Goal: Task Accomplishment & Management: Manage account settings

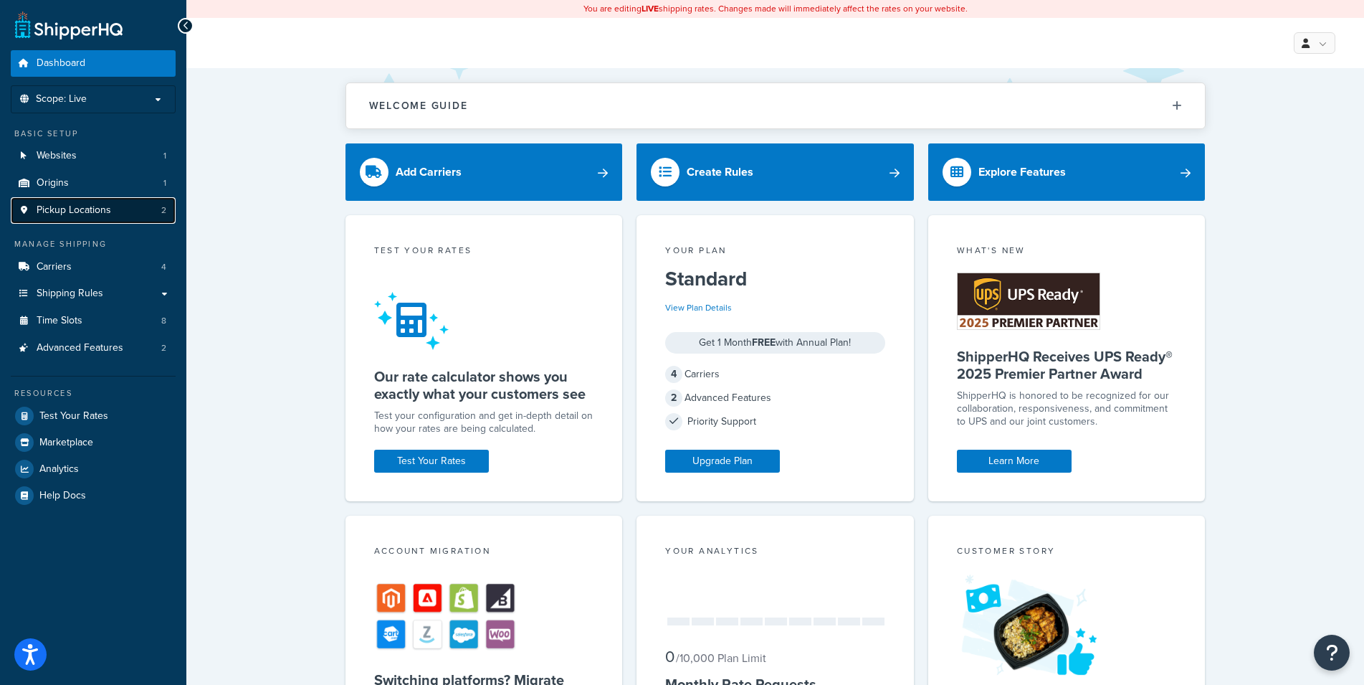
click at [99, 204] on span "Pickup Locations" at bounding box center [74, 210] width 75 height 12
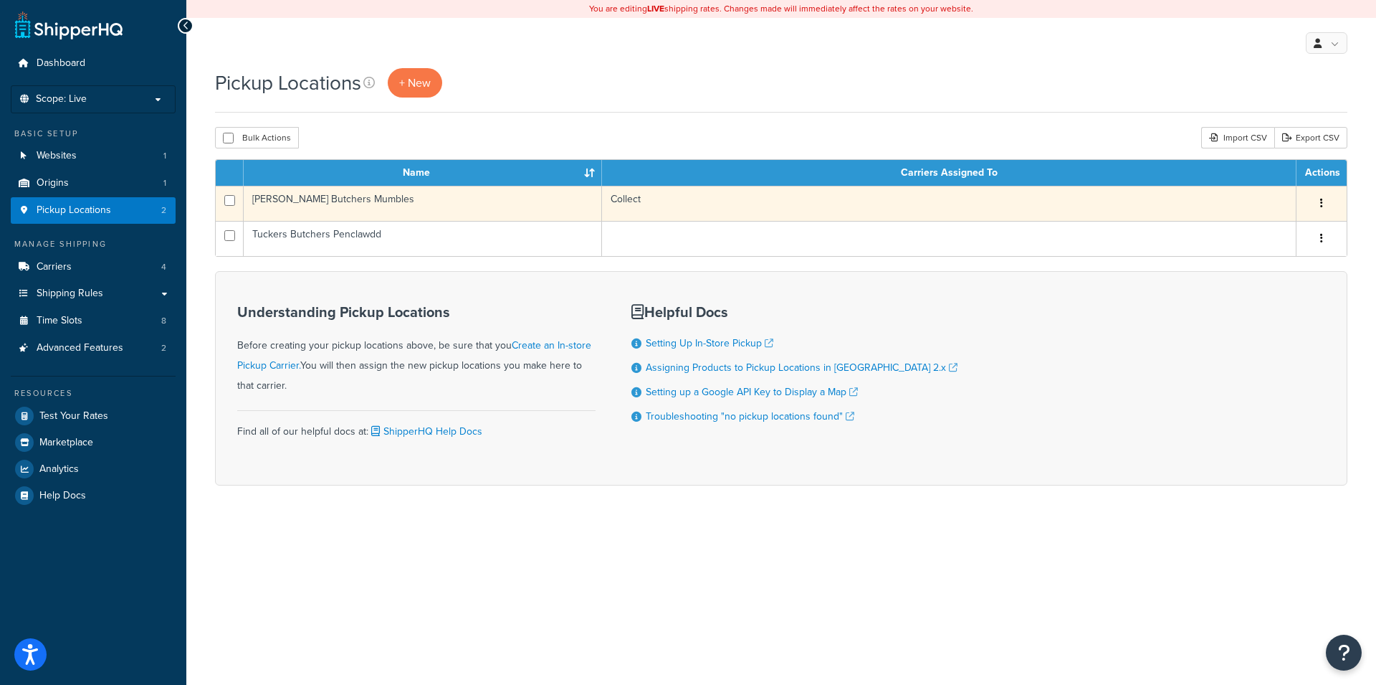
click at [1320, 199] on button "button" at bounding box center [1322, 203] width 20 height 23
click at [1293, 229] on link "Edit" at bounding box center [1274, 230] width 113 height 29
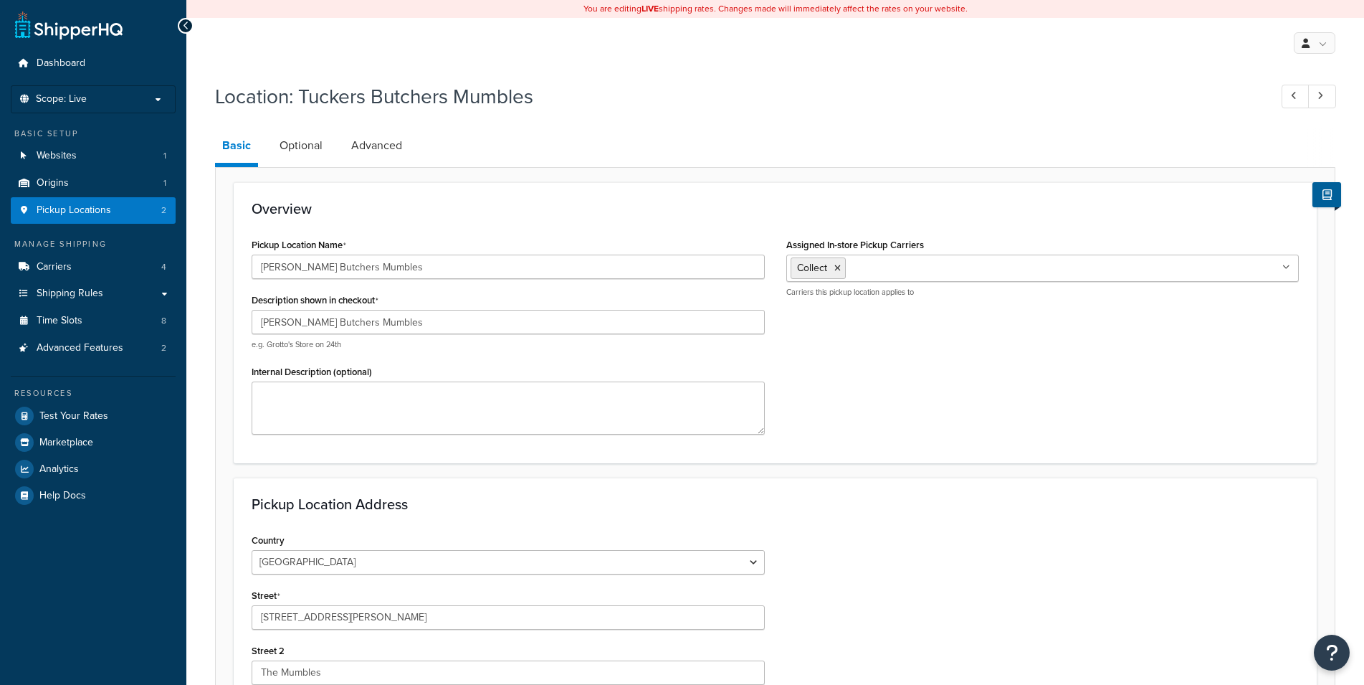
select select "1226"
click at [300, 140] on link "Optional" at bounding box center [300, 145] width 57 height 34
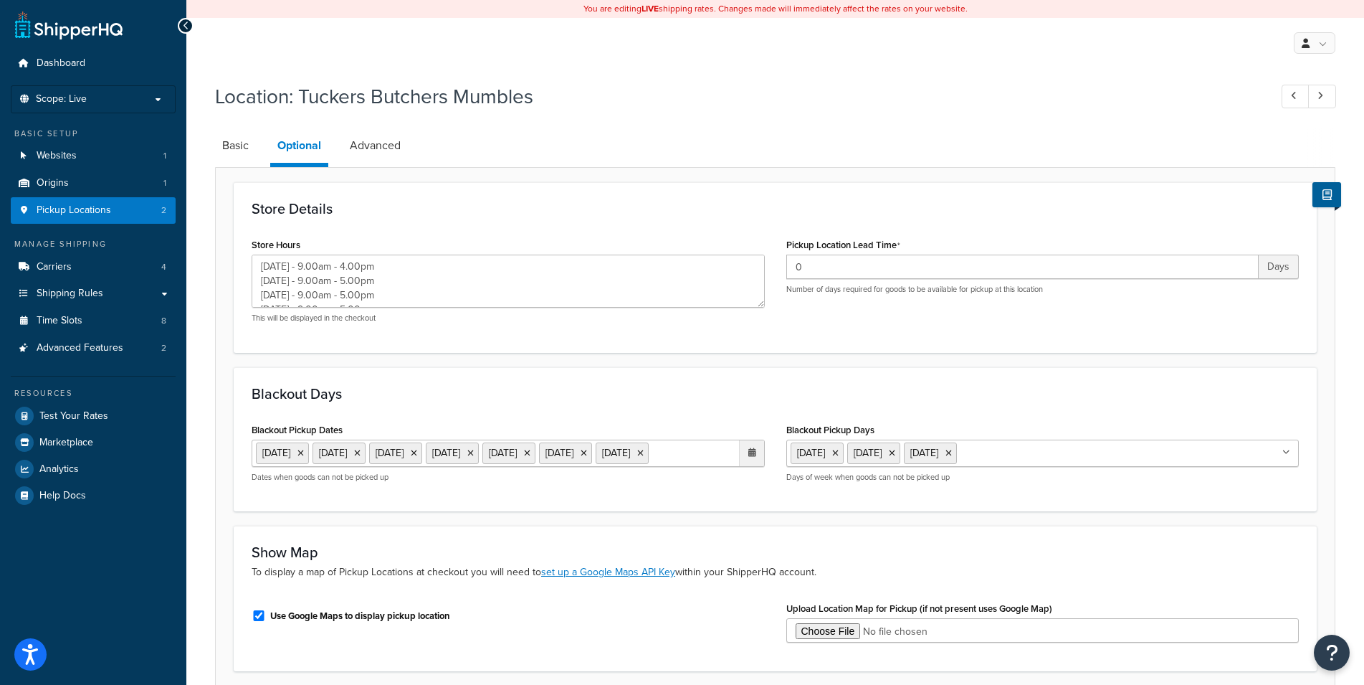
click at [427, 467] on ul "27 Aug 2025 28 Aug 2025 29 Aug 2025 30 Aug 2025 3 Sep 2025 4 Sep 2025 5 Sep 2025" at bounding box center [508, 452] width 513 height 27
click at [675, 558] on td "10" at bounding box center [674, 547] width 24 height 22
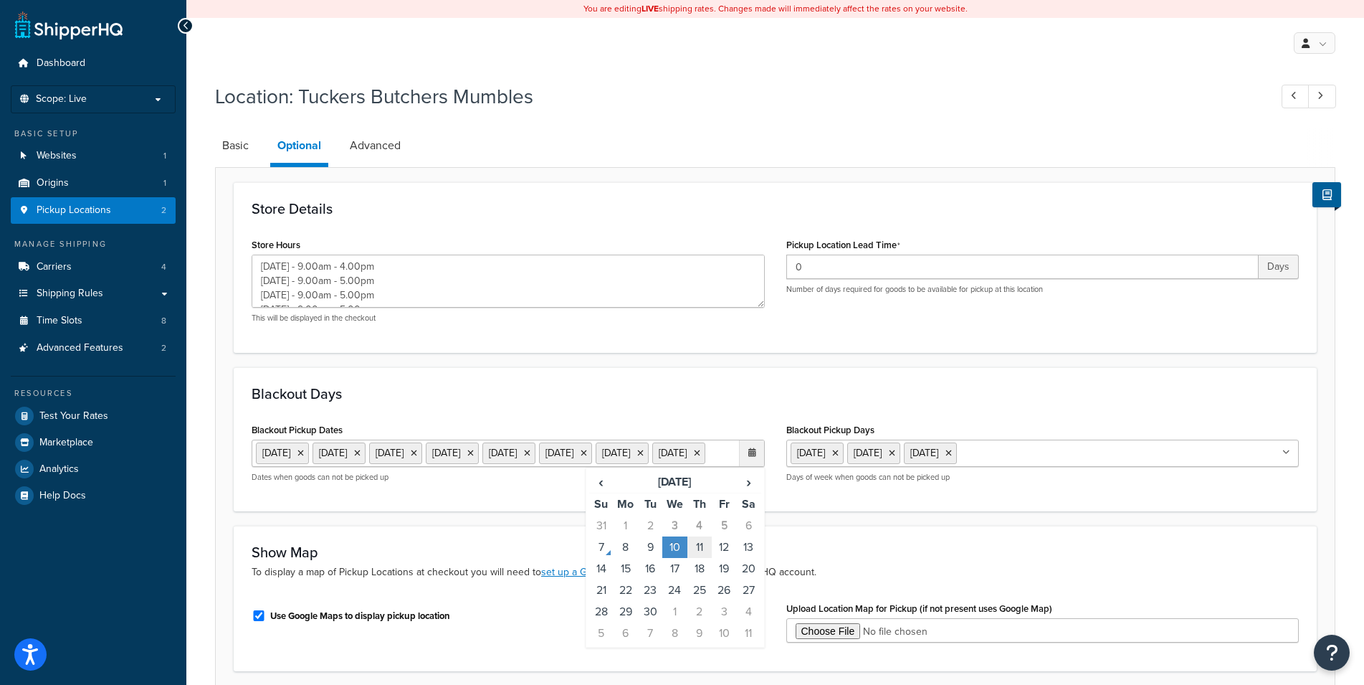
click at [704, 558] on td "11" at bounding box center [699, 547] width 24 height 22
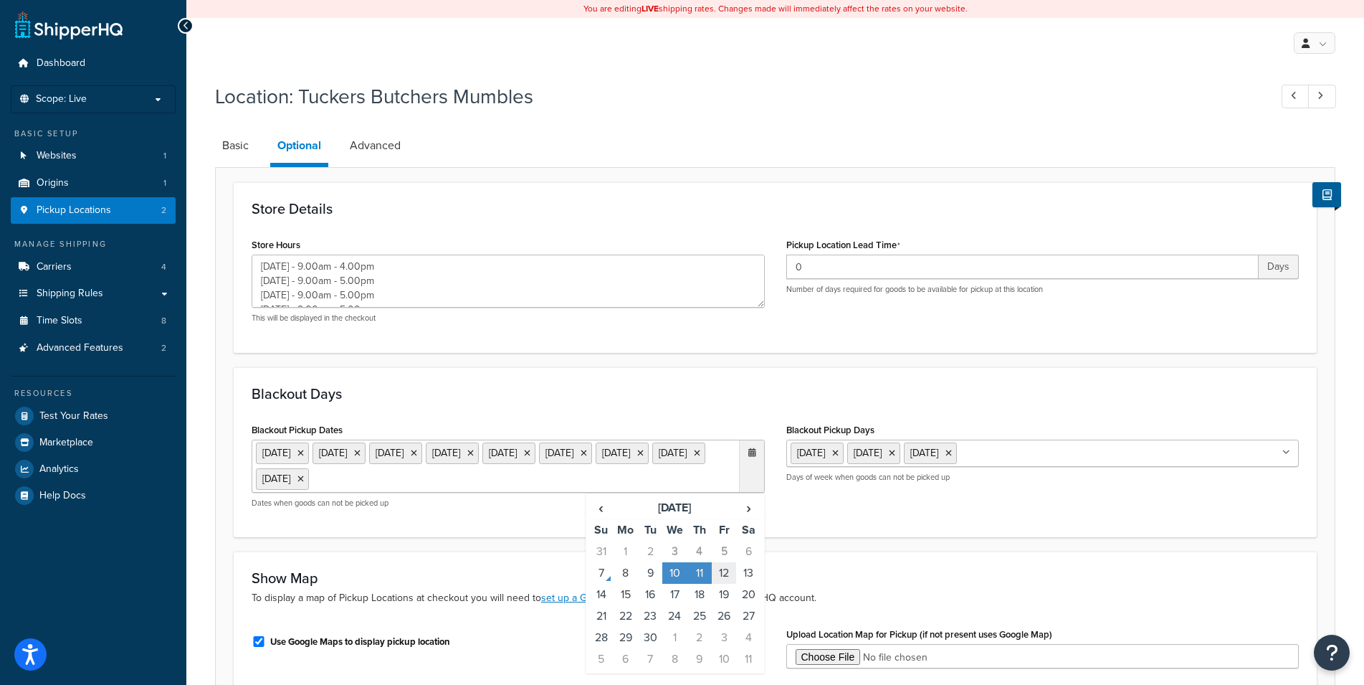
click at [735, 573] on td "12" at bounding box center [724, 573] width 24 height 22
click at [750, 572] on td "13" at bounding box center [748, 573] width 24 height 22
click at [864, 519] on div "Blackout Pickup Dates 27 Aug 2025 28 Aug 2025 29 Aug 2025 30 Aug 2025 3 Sep 202…" at bounding box center [775, 469] width 1069 height 100
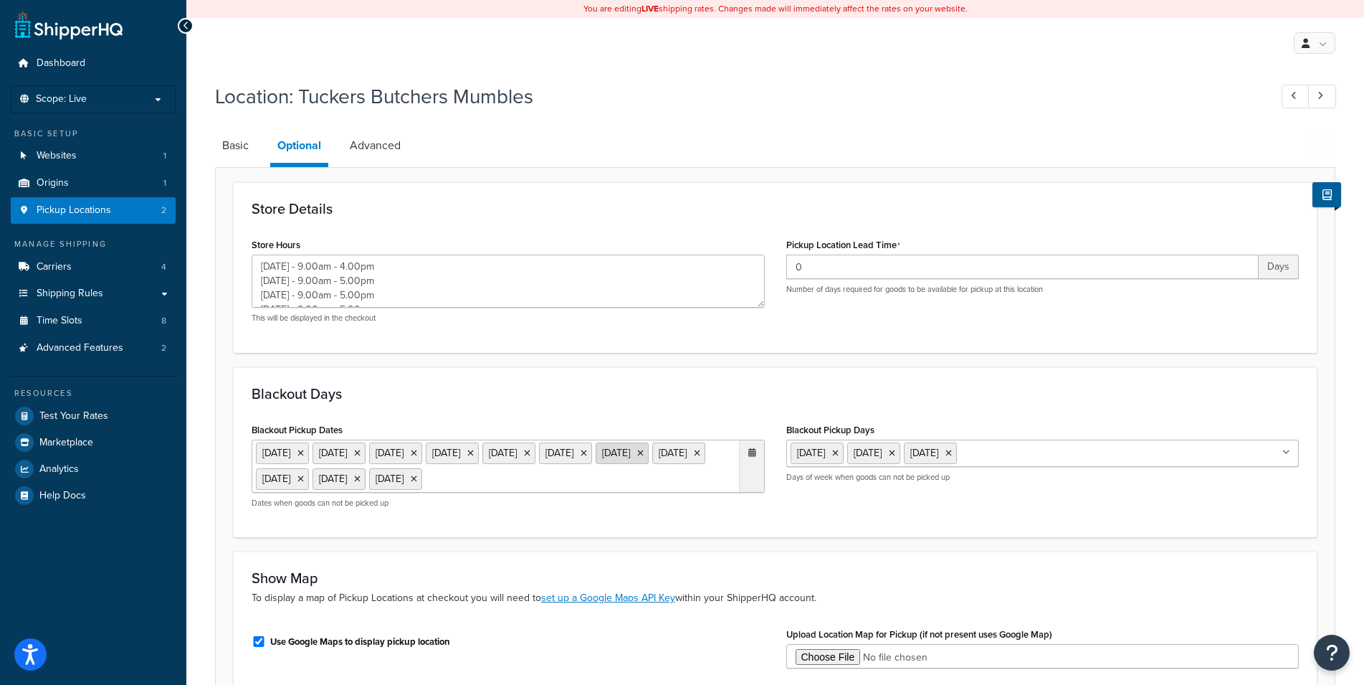
click at [637, 457] on icon at bounding box center [640, 453] width 6 height 9
click at [581, 457] on icon at bounding box center [584, 453] width 6 height 9
click at [304, 452] on icon at bounding box center [300, 453] width 6 height 9
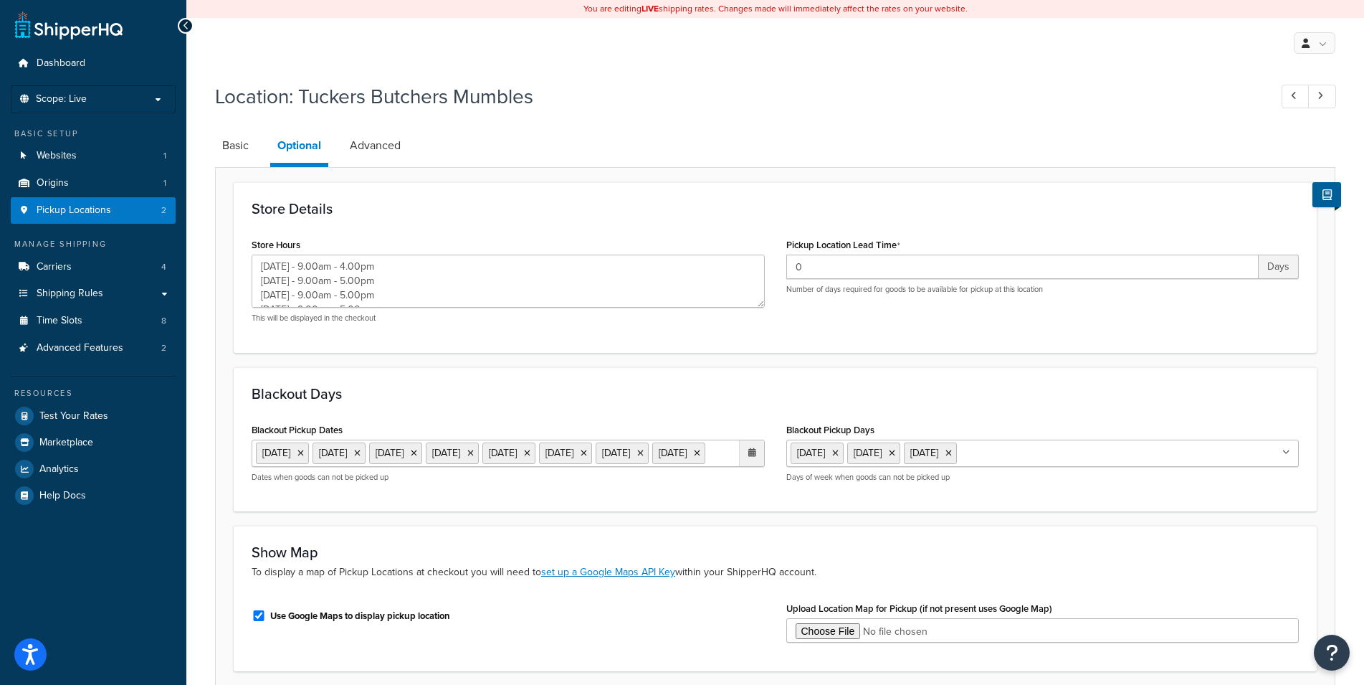
click at [304, 452] on icon at bounding box center [300, 453] width 6 height 9
click at [304, 449] on icon at bounding box center [300, 453] width 6 height 9
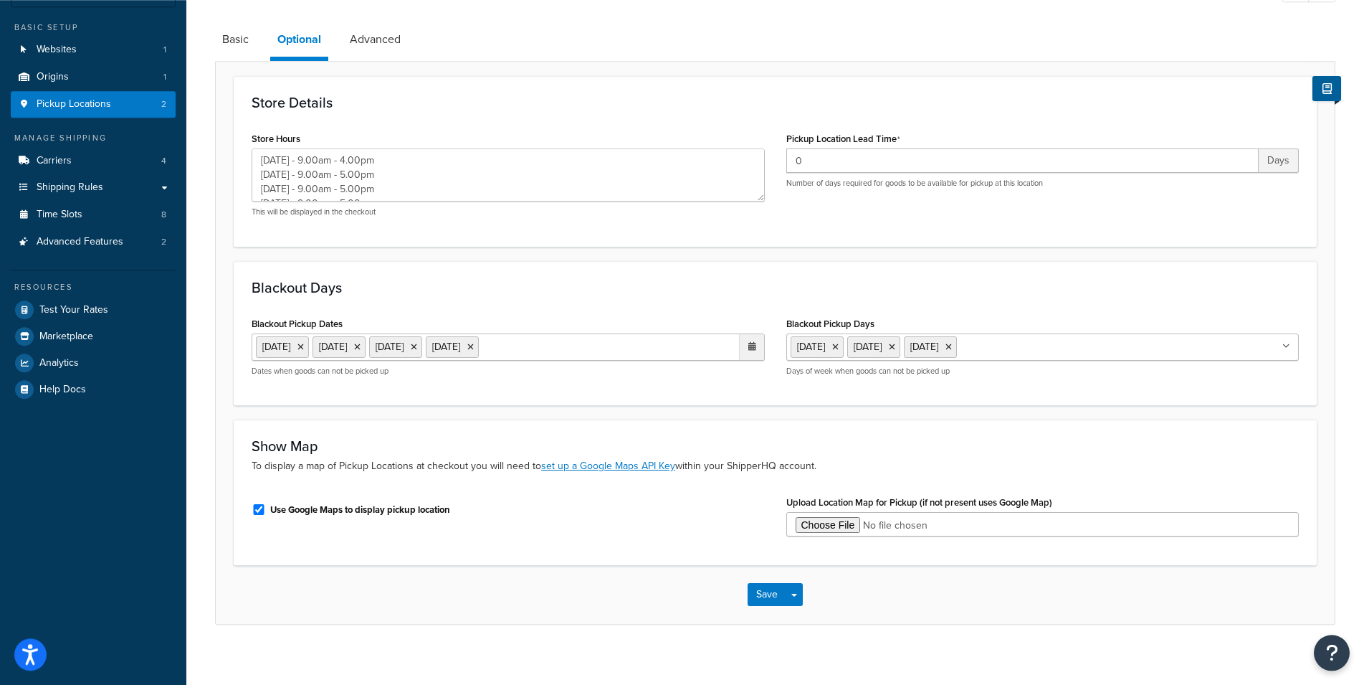
scroll to position [118, 0]
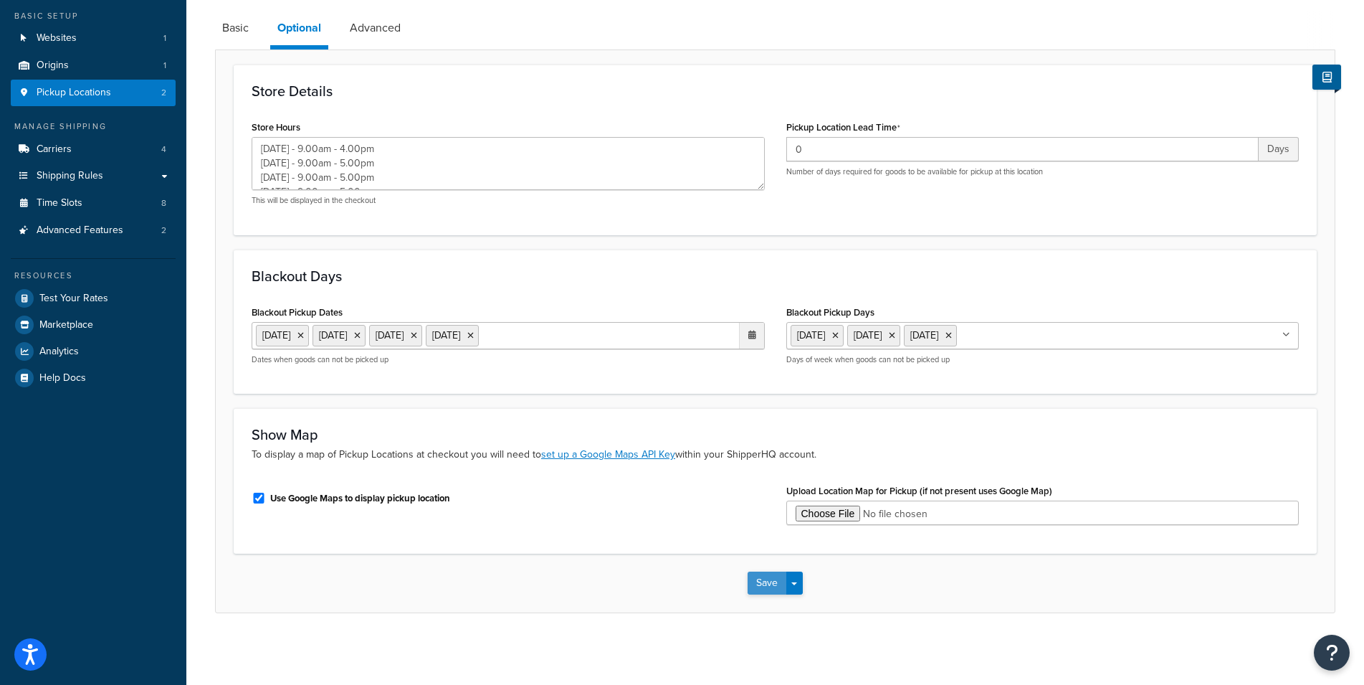
click at [771, 578] on button "Save" at bounding box center [767, 582] width 39 height 23
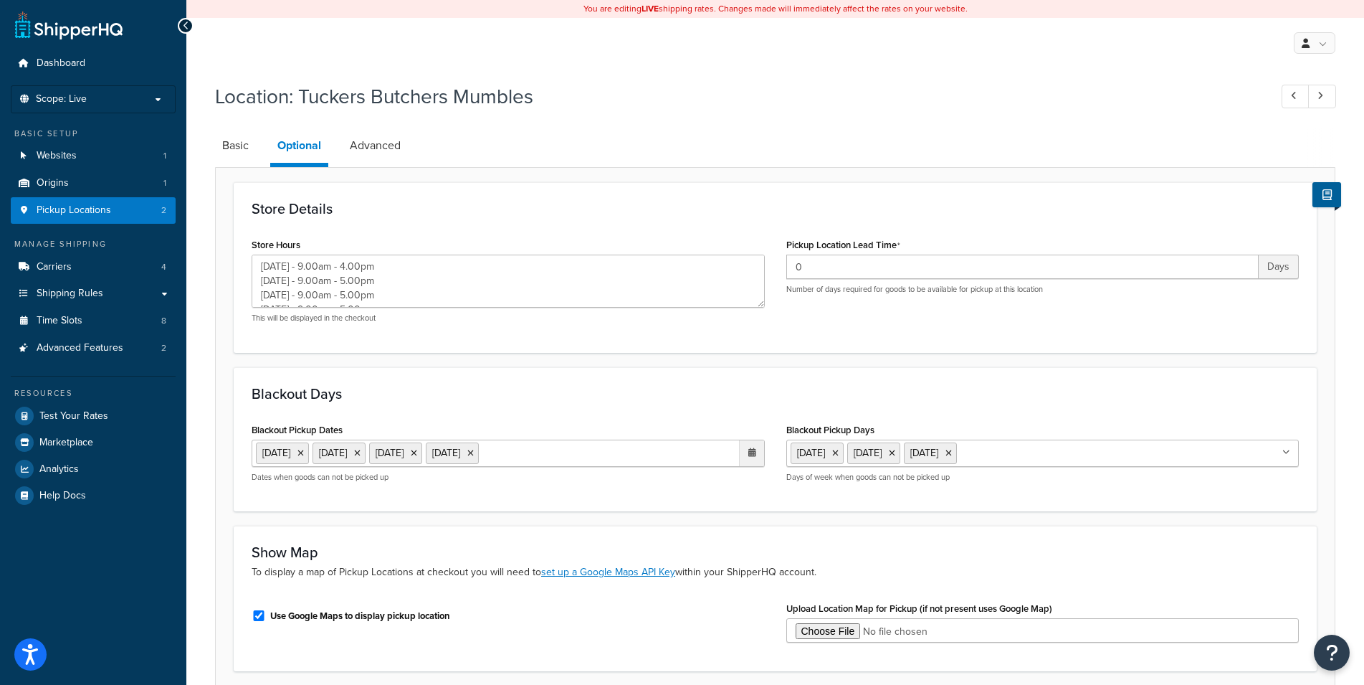
type textarea "Monday - 9.00am - 4.00pm Tuesday - 9.00am - 5.00pm Wednesday - 9.00am - 5.00pm …"
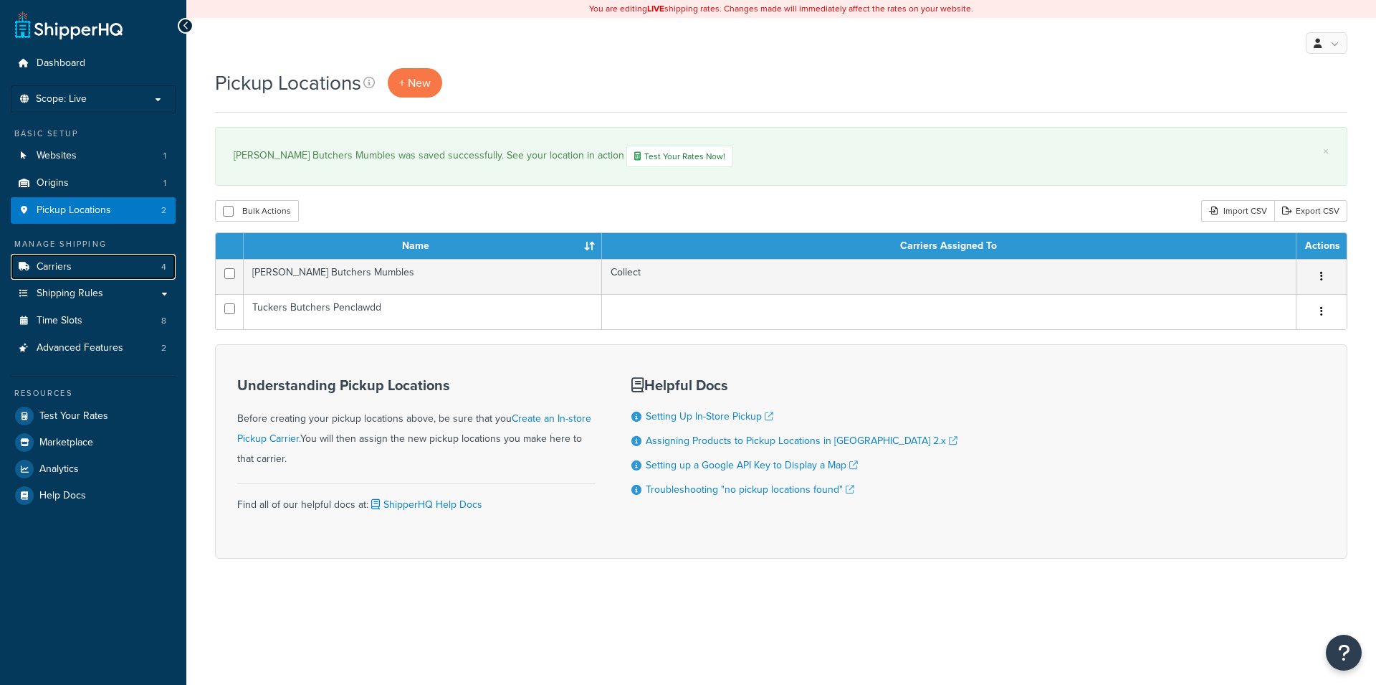
click at [133, 270] on link "Carriers 4" at bounding box center [93, 267] width 165 height 27
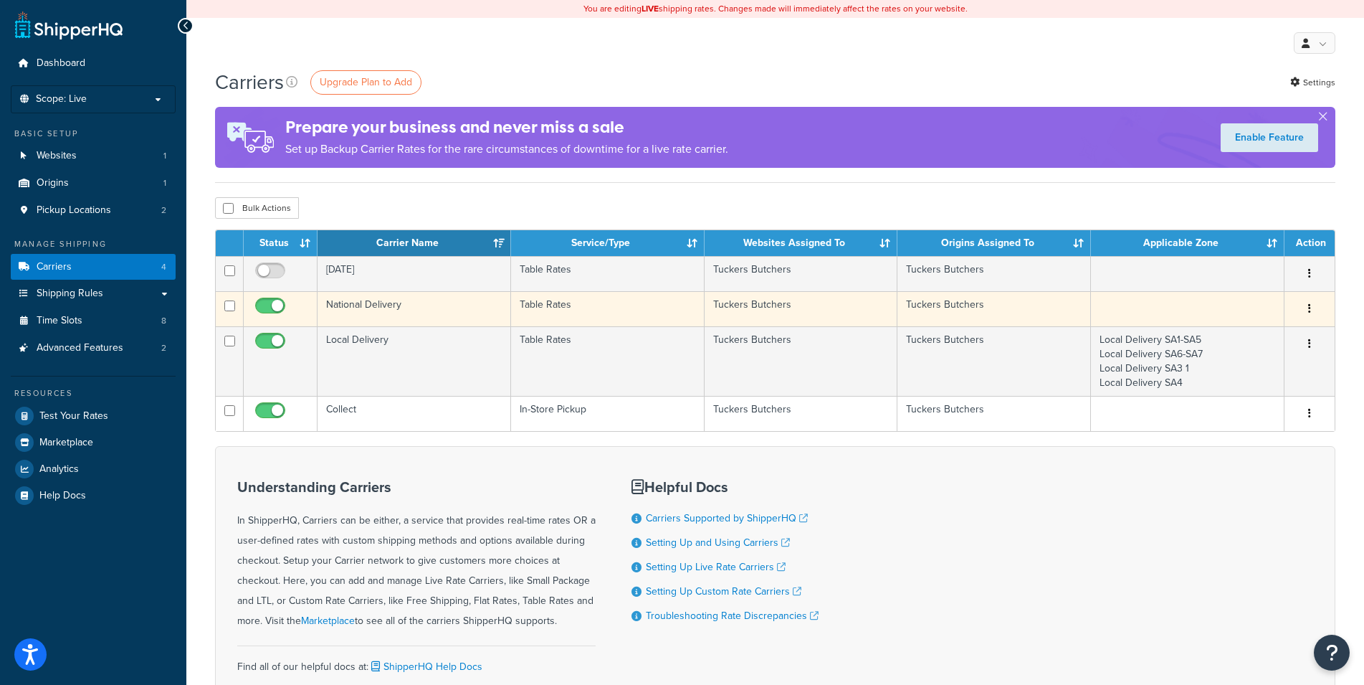
click at [1309, 311] on icon "button" at bounding box center [1309, 308] width 3 height 10
click at [1284, 333] on link "Edit" at bounding box center [1251, 337] width 113 height 29
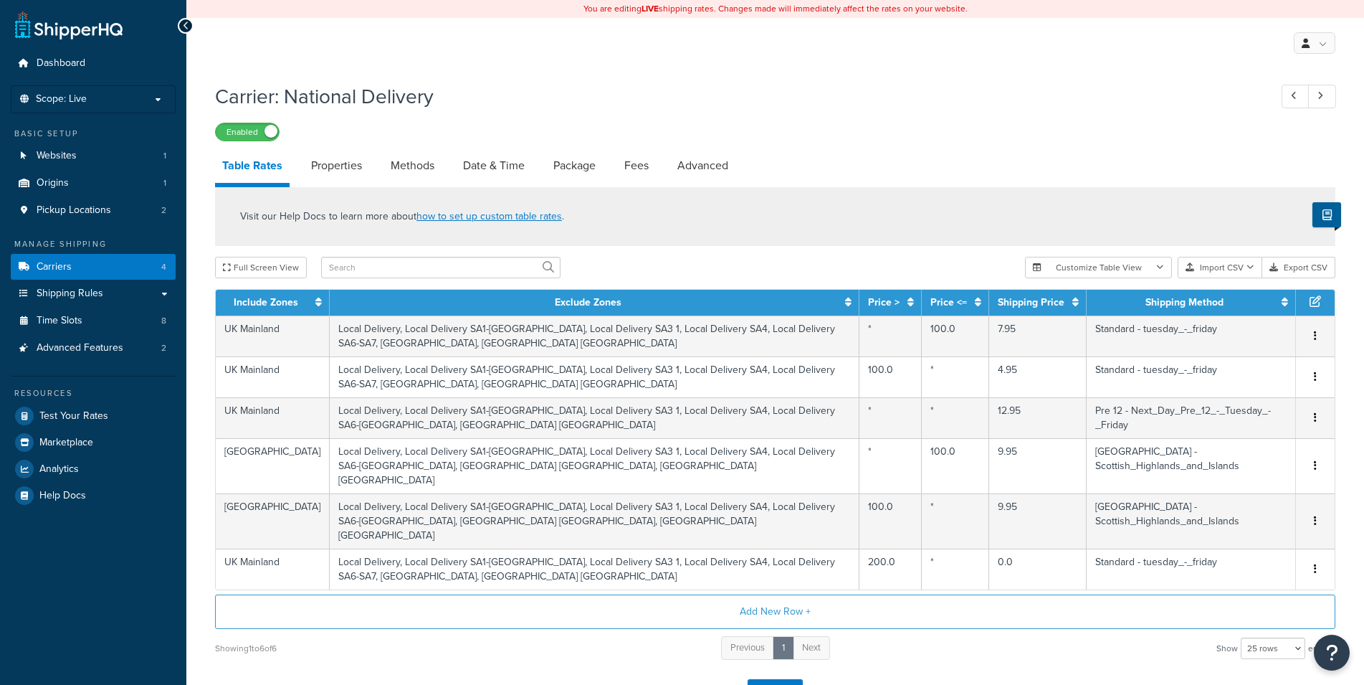
select select "25"
click at [507, 158] on link "Date & Time" at bounding box center [494, 165] width 76 height 34
select select "yMd"
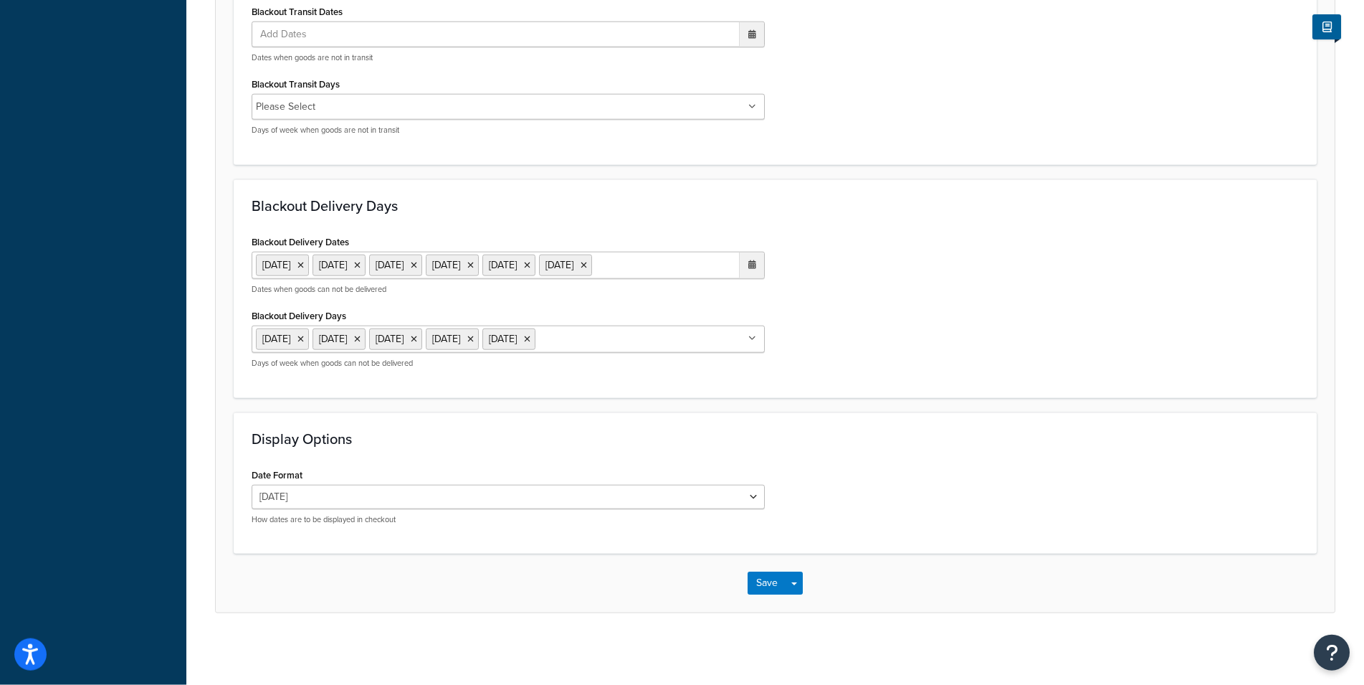
scroll to position [1064, 0]
click at [511, 270] on ul "27 Aug 2025 28 Aug 2025 29 Aug 2025 3 Sep 2025 4 Sep 2025 5 Sep 2025" at bounding box center [508, 265] width 513 height 27
click at [683, 359] on td "10" at bounding box center [674, 359] width 24 height 22
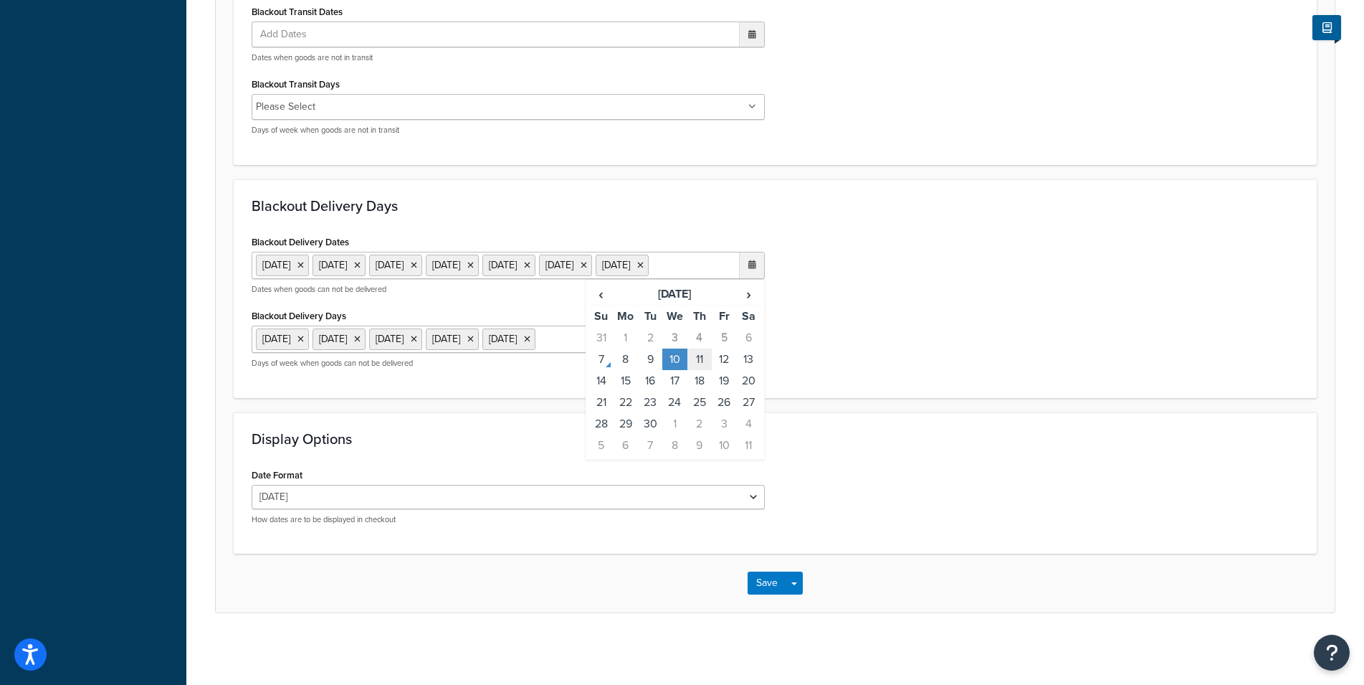
click at [695, 358] on td "11" at bounding box center [699, 359] width 24 height 22
click at [723, 358] on td "12" at bounding box center [724, 359] width 24 height 22
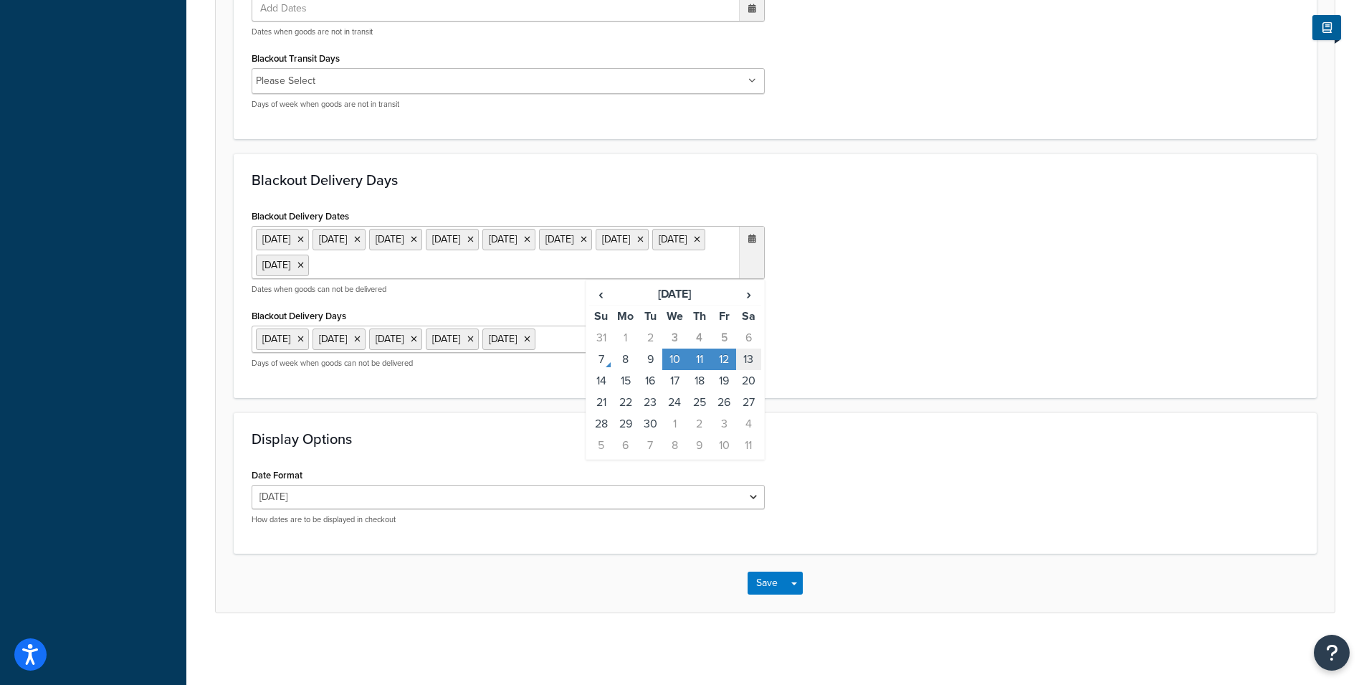
click at [743, 359] on td "13" at bounding box center [748, 359] width 24 height 22
click at [304, 242] on icon at bounding box center [300, 239] width 6 height 9
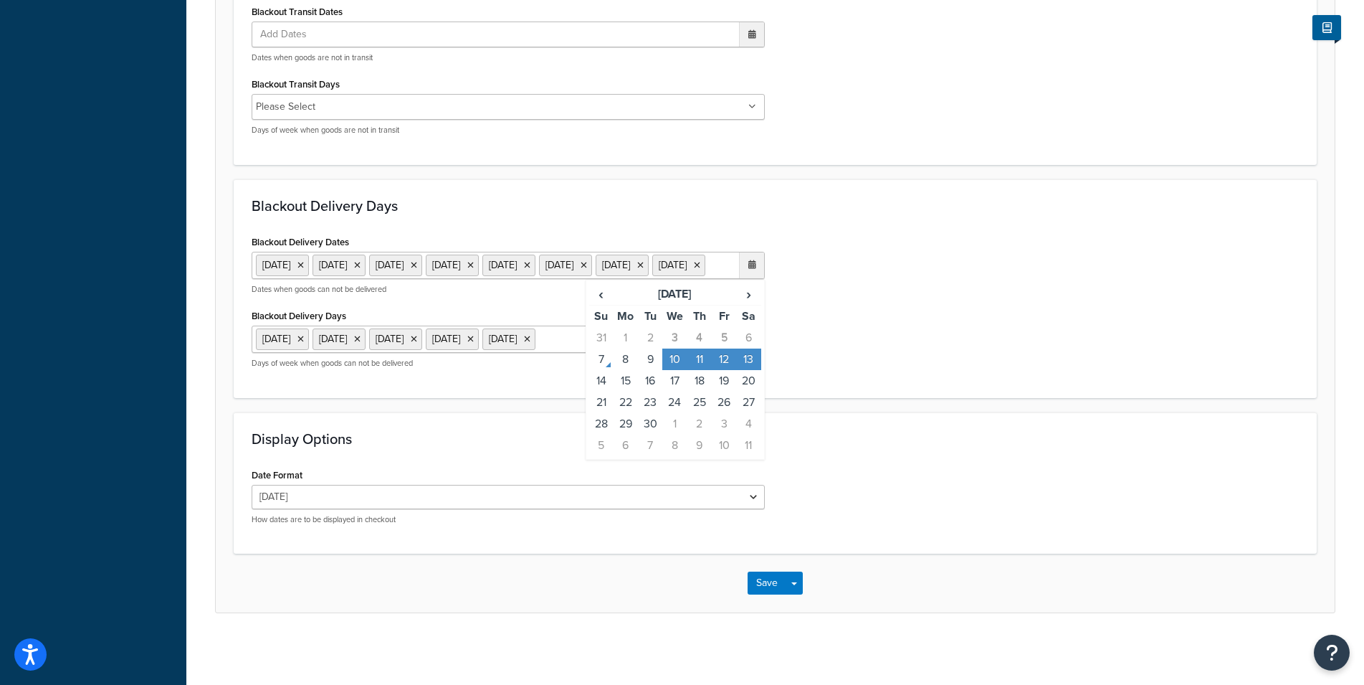
click at [304, 261] on icon at bounding box center [300, 265] width 6 height 9
click at [304, 263] on icon at bounding box center [300, 265] width 6 height 9
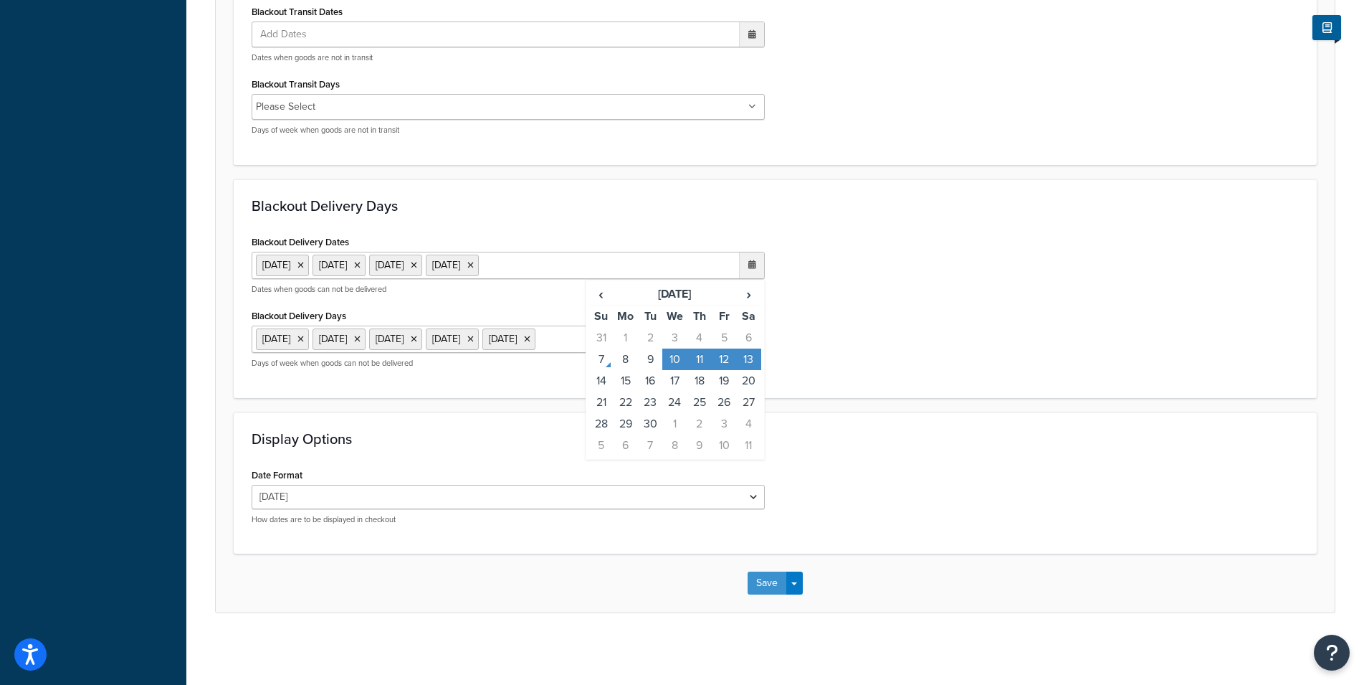
click at [759, 573] on button "Save" at bounding box center [767, 582] width 39 height 23
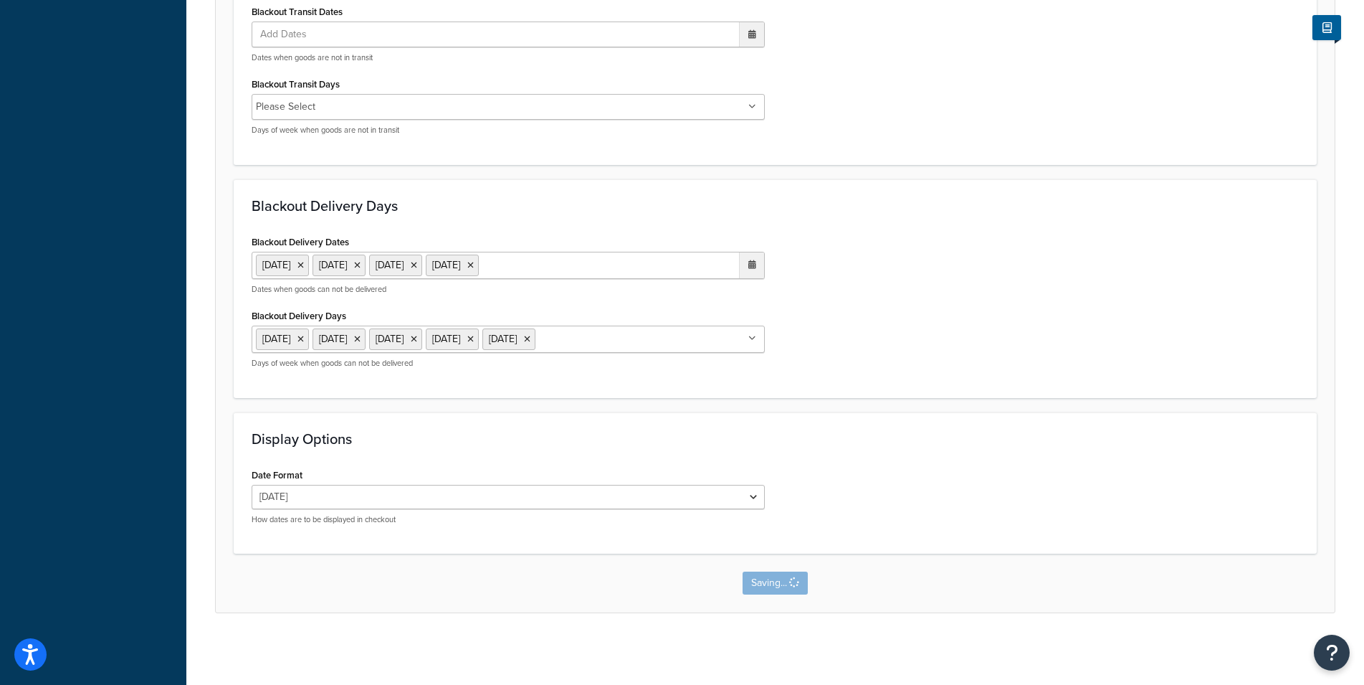
scroll to position [0, 0]
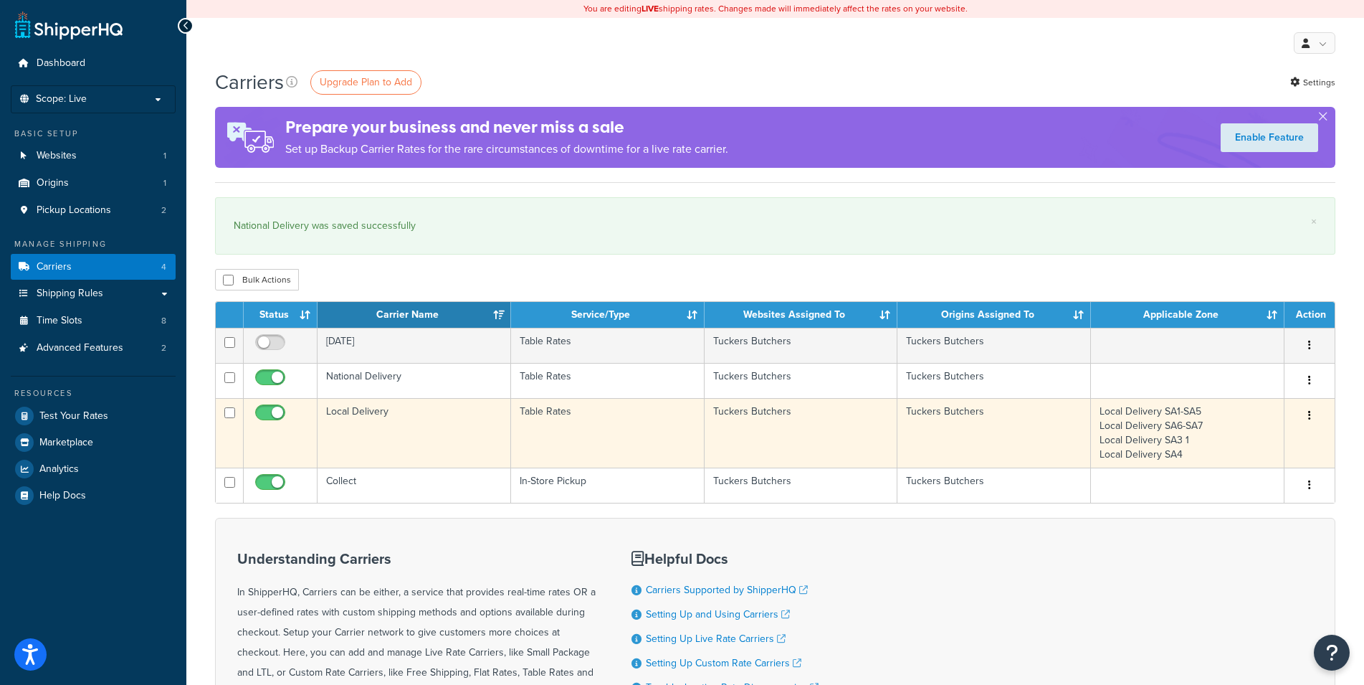
click at [1311, 409] on button "button" at bounding box center [1310, 415] width 20 height 23
click at [1288, 442] on link "Edit" at bounding box center [1251, 444] width 113 height 29
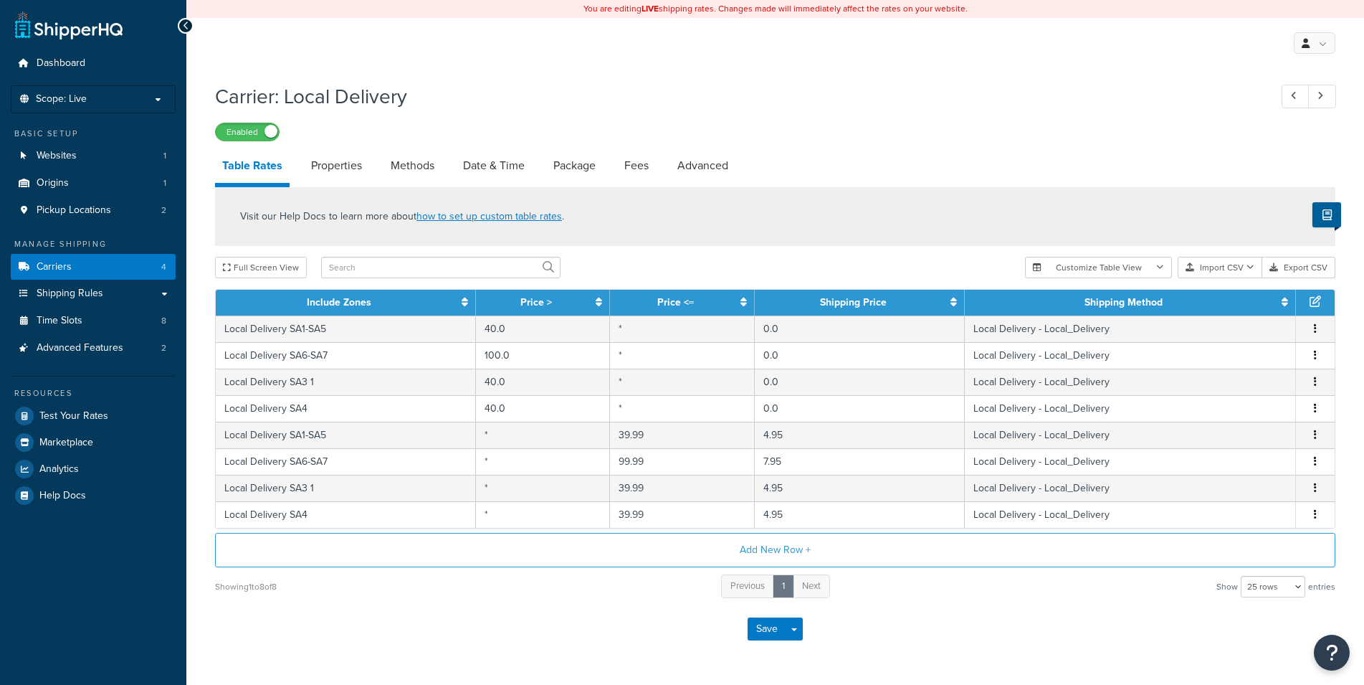
select select "25"
click at [483, 167] on link "Date & Time" at bounding box center [494, 165] width 76 height 34
select select "yMMMEd"
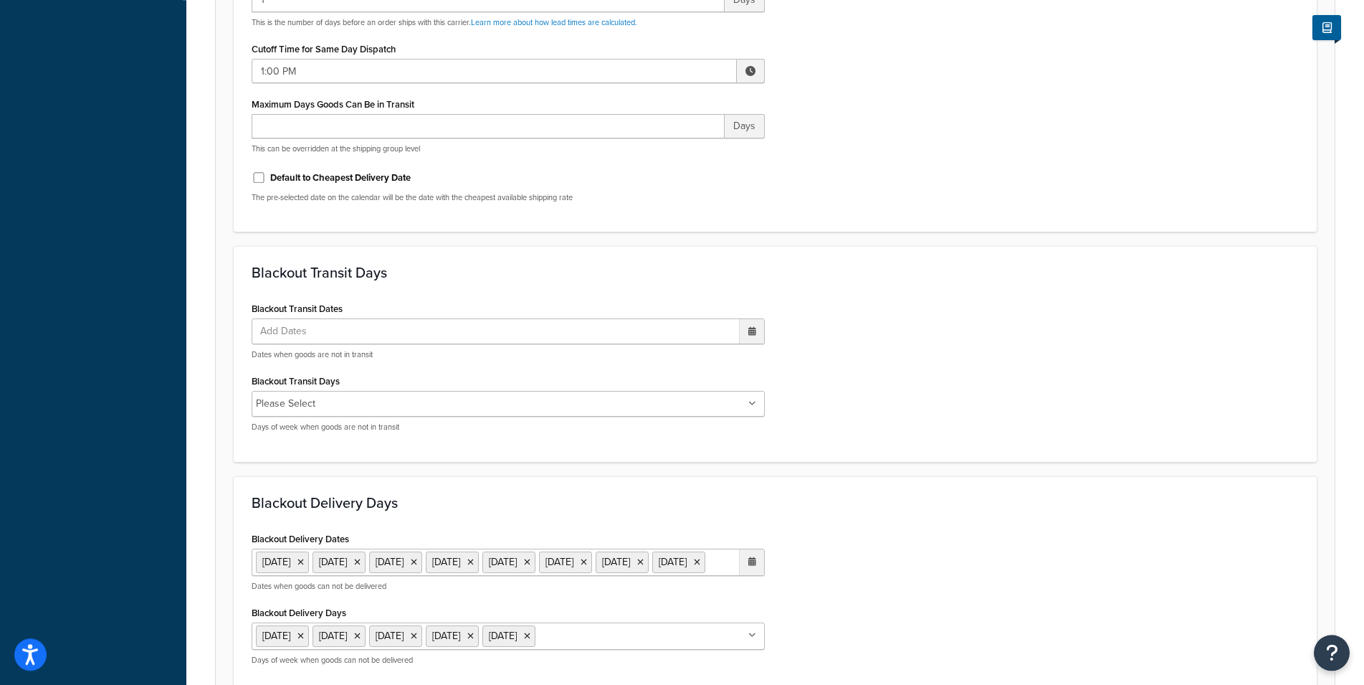
scroll to position [950, 0]
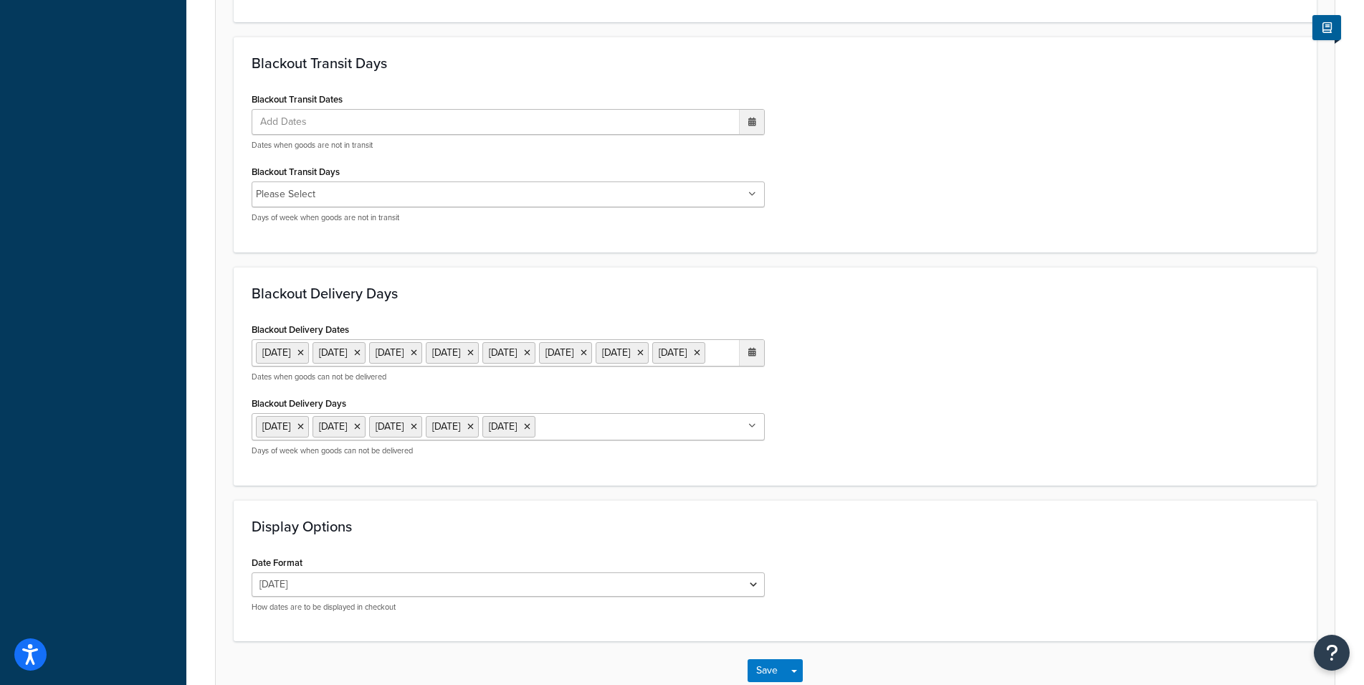
click at [596, 366] on ul "27 Aug 2025 28 Aug 2025 29 Aug 2025 30 Aug 2025 3 Sep 2025 4 Sep 2025 5 Sep 202…" at bounding box center [508, 352] width 513 height 27
click at [683, 457] on td "10" at bounding box center [674, 447] width 24 height 22
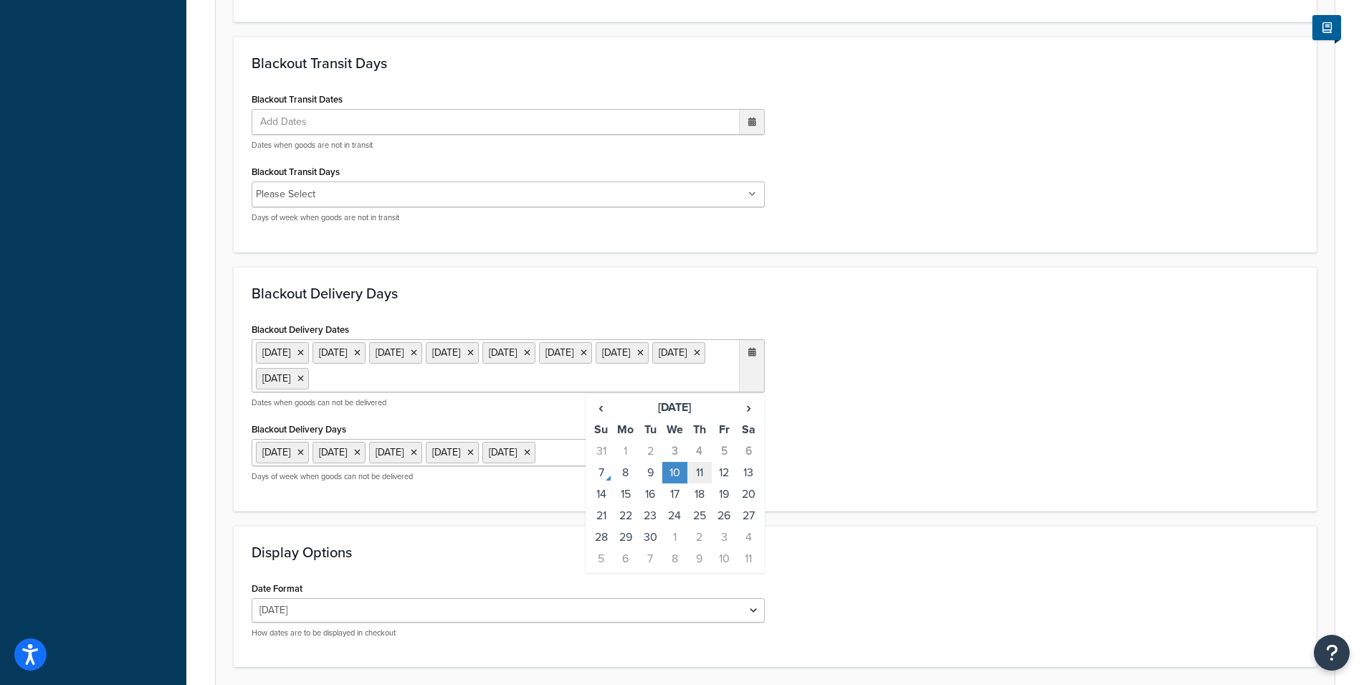
click at [694, 472] on td "11" at bounding box center [699, 473] width 24 height 22
click at [727, 472] on td "12" at bounding box center [724, 473] width 24 height 22
click at [746, 483] on td "13" at bounding box center [748, 473] width 24 height 22
click at [304, 352] on icon at bounding box center [300, 352] width 6 height 9
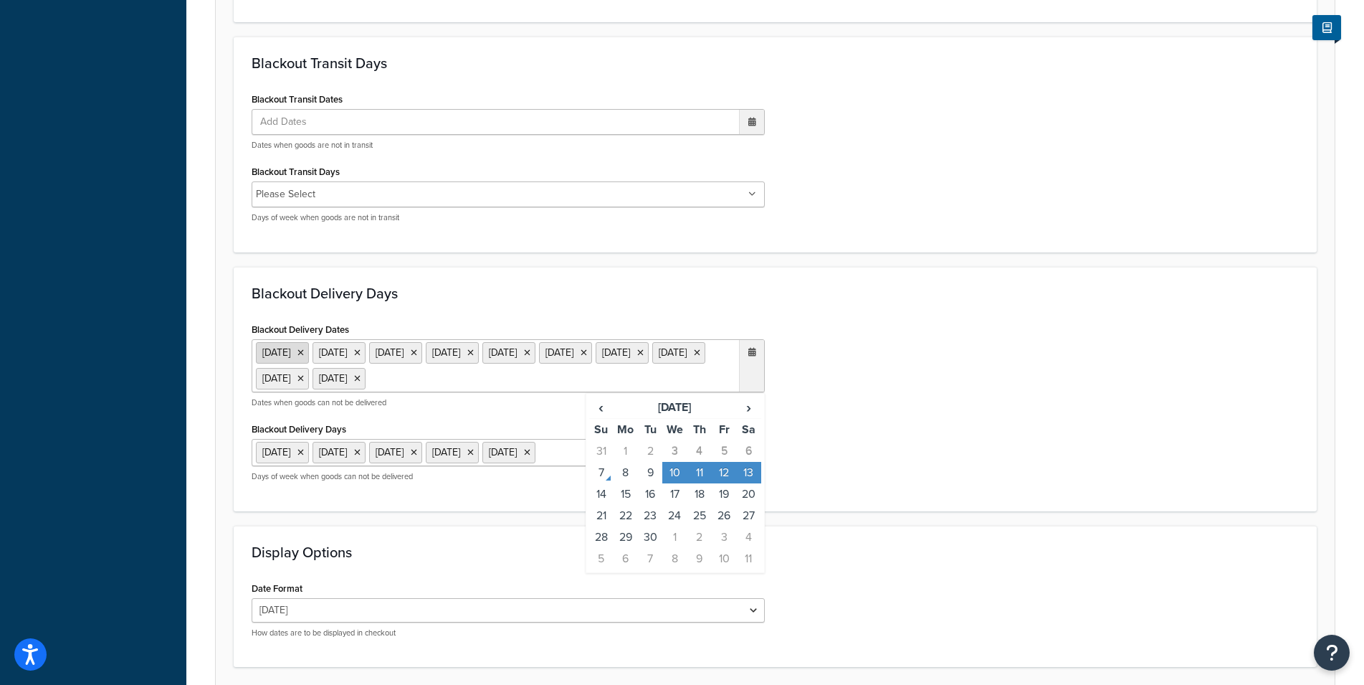
click at [304, 351] on icon at bounding box center [300, 352] width 6 height 9
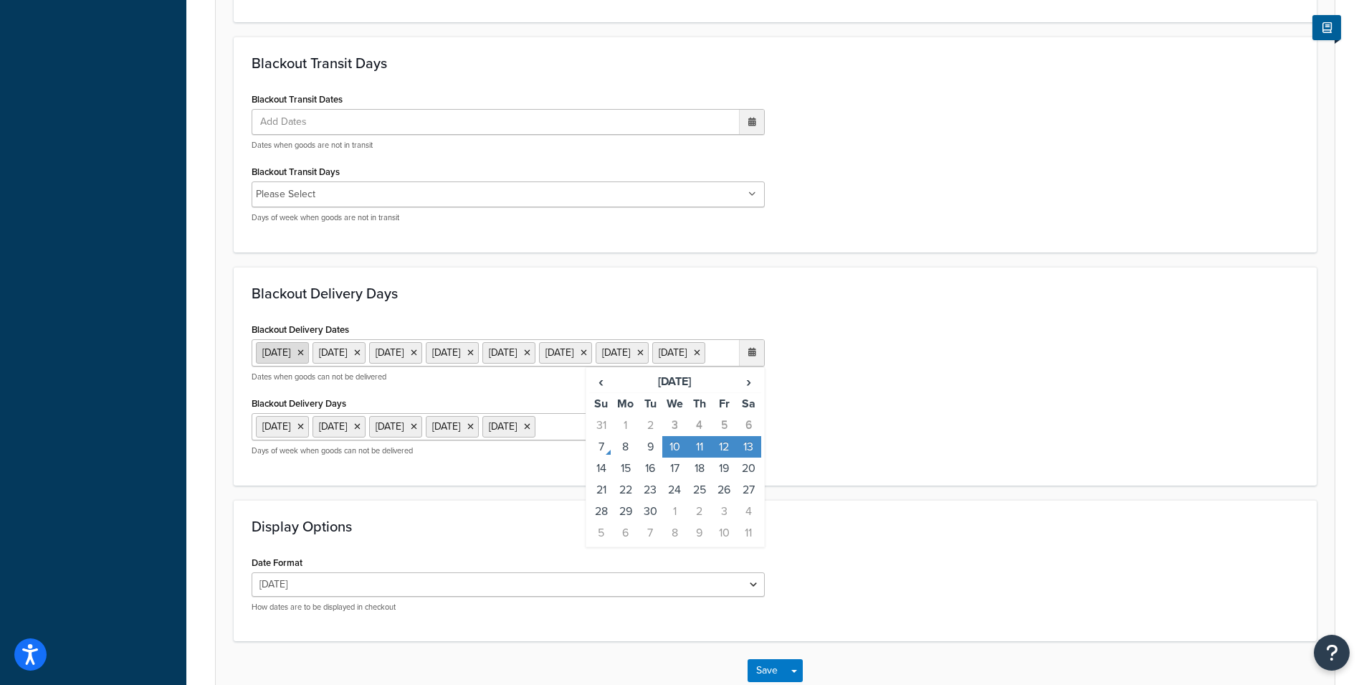
click at [304, 351] on icon at bounding box center [300, 352] width 6 height 9
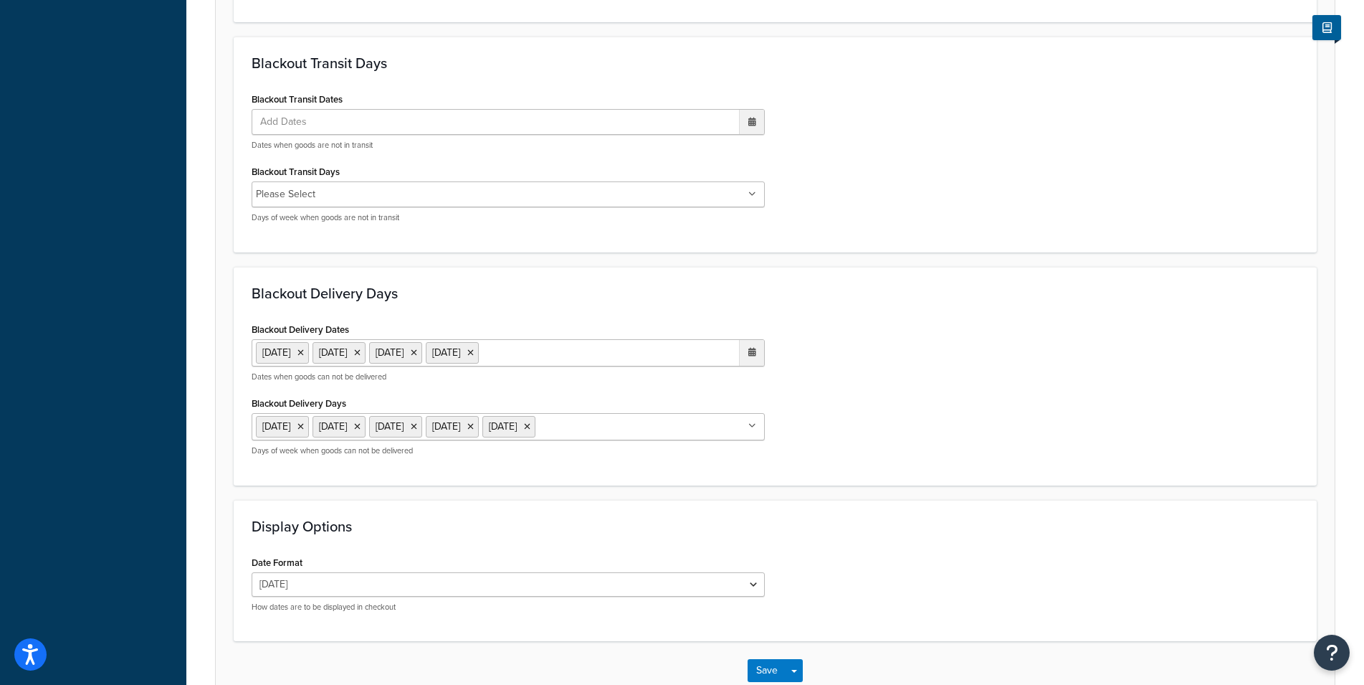
click at [882, 394] on div "Blackout Delivery Dates 10 Sep 2025 11 Sep 2025 12 Sep 2025 13 Sep 2025 ‹ Septe…" at bounding box center [775, 393] width 1069 height 148
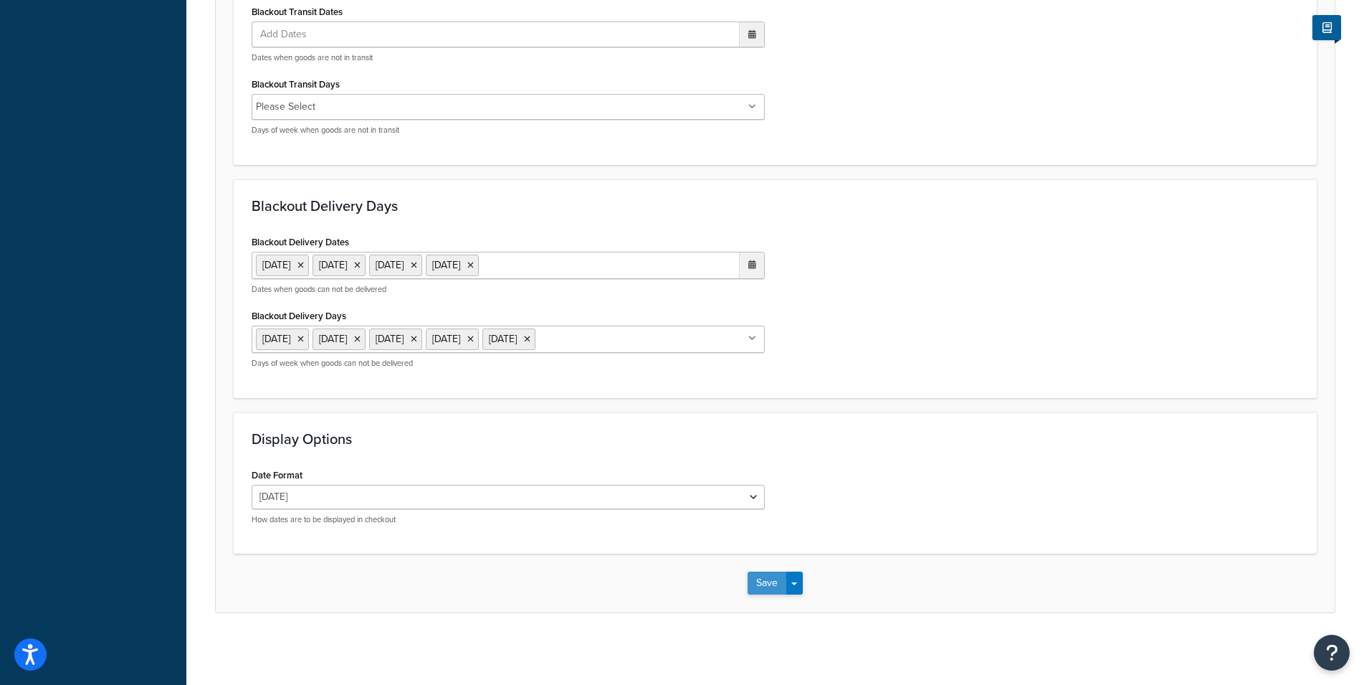
click at [763, 582] on button "Save" at bounding box center [767, 582] width 39 height 23
